Goal: Task Accomplishment & Management: Use online tool/utility

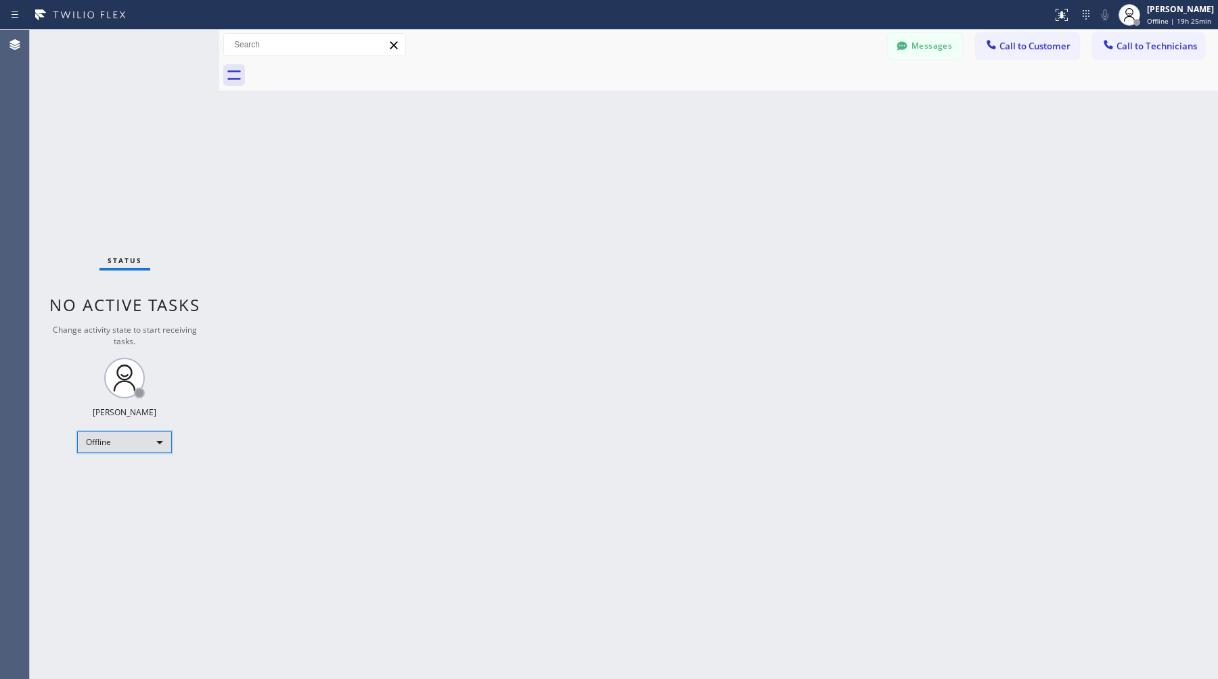
click at [130, 439] on div "Offline" at bounding box center [124, 443] width 95 height 22
click at [133, 470] on li "Available" at bounding box center [124, 478] width 92 height 16
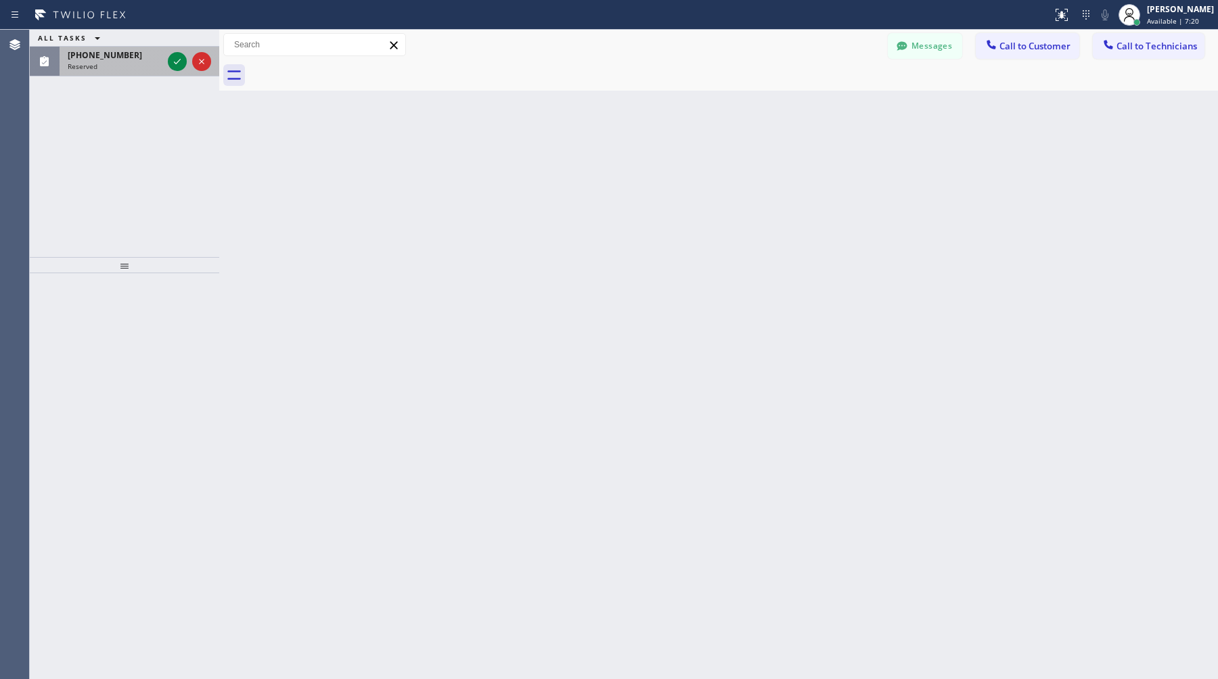
click at [126, 63] on div "Reserved" at bounding box center [115, 66] width 95 height 9
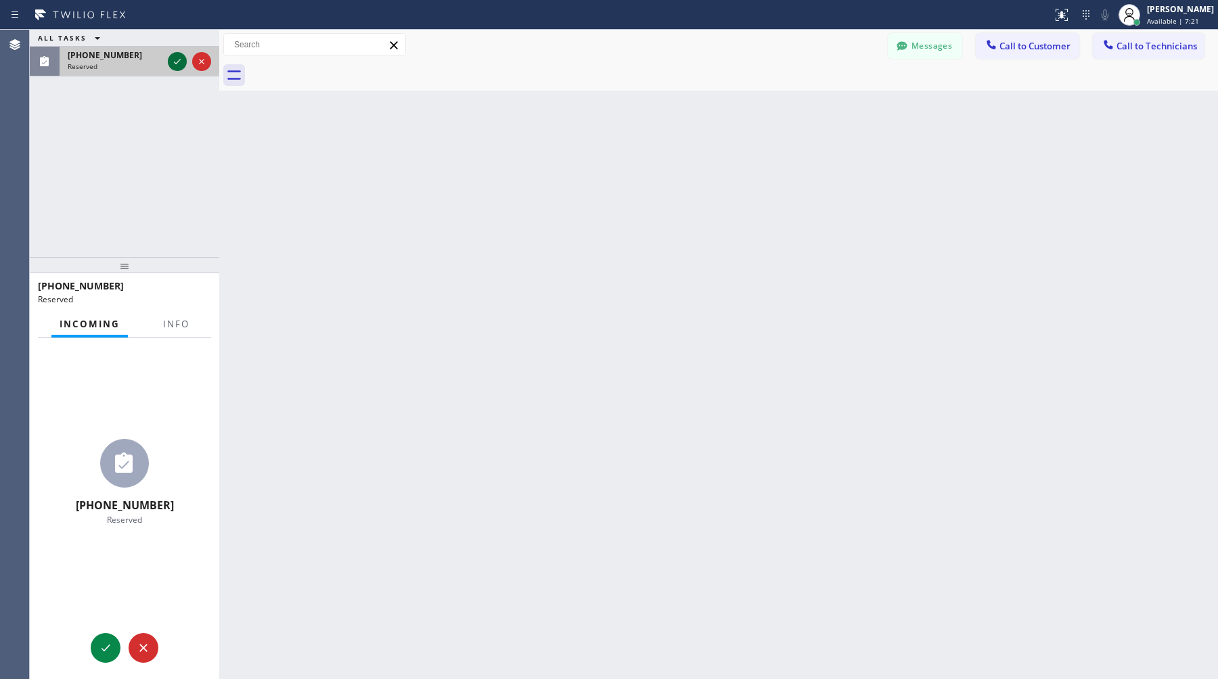
click at [173, 64] on icon at bounding box center [177, 61] width 16 height 16
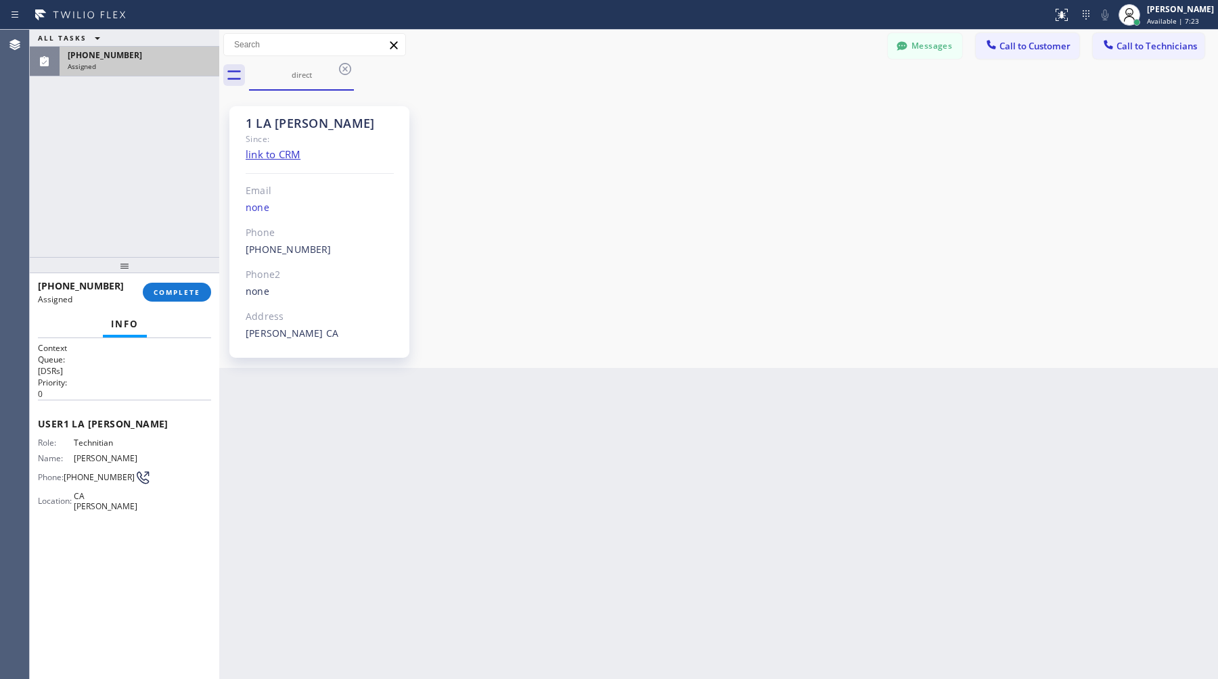
click at [158, 56] on div "[PHONE_NUMBER]" at bounding box center [139, 55] width 143 height 12
click at [183, 290] on span "COMPLETE" at bounding box center [177, 292] width 47 height 9
